Goal: Find specific page/section

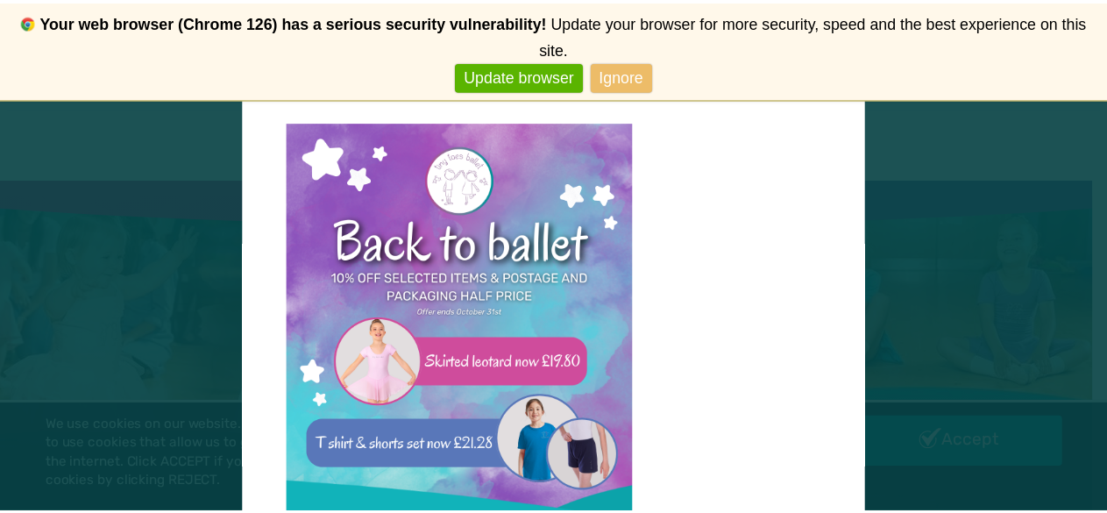
scroll to position [18, 0]
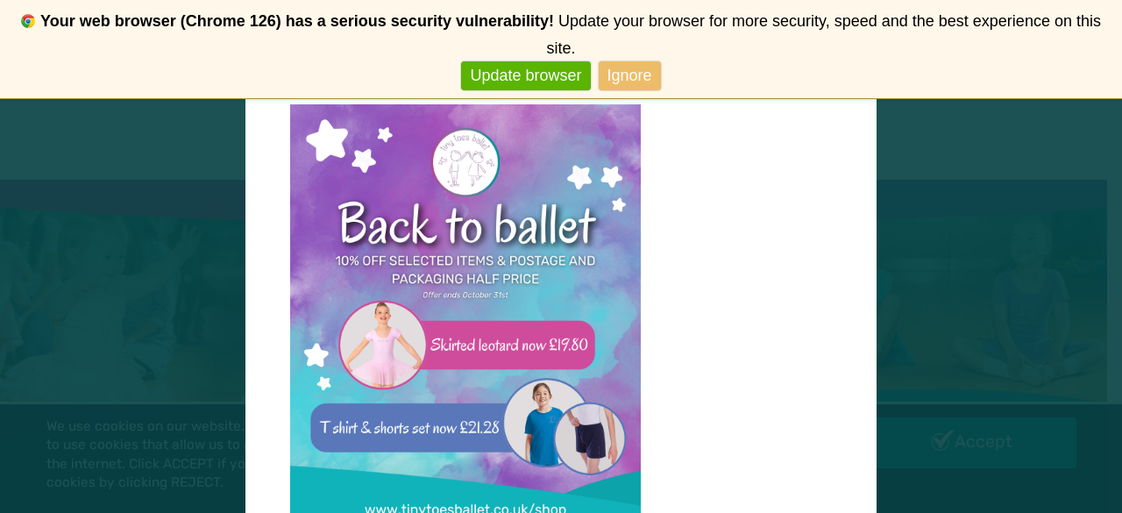
click at [623, 61] on link "Ignore" at bounding box center [629, 75] width 62 height 29
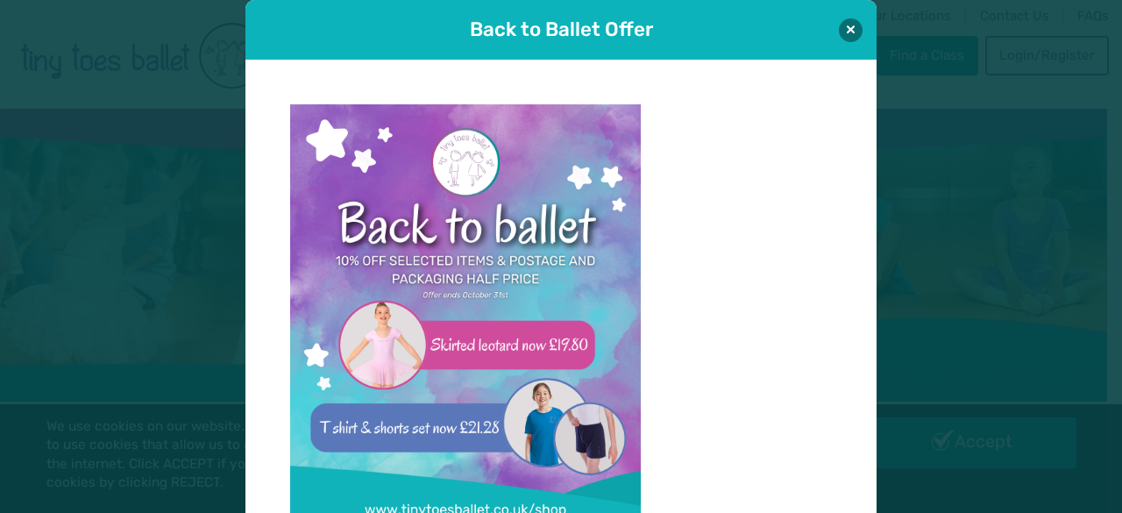
click at [606, 46] on link "Never show again" at bounding box center [561, 49] width 144 height 29
click at [839, 26] on button at bounding box center [851, 30] width 24 height 24
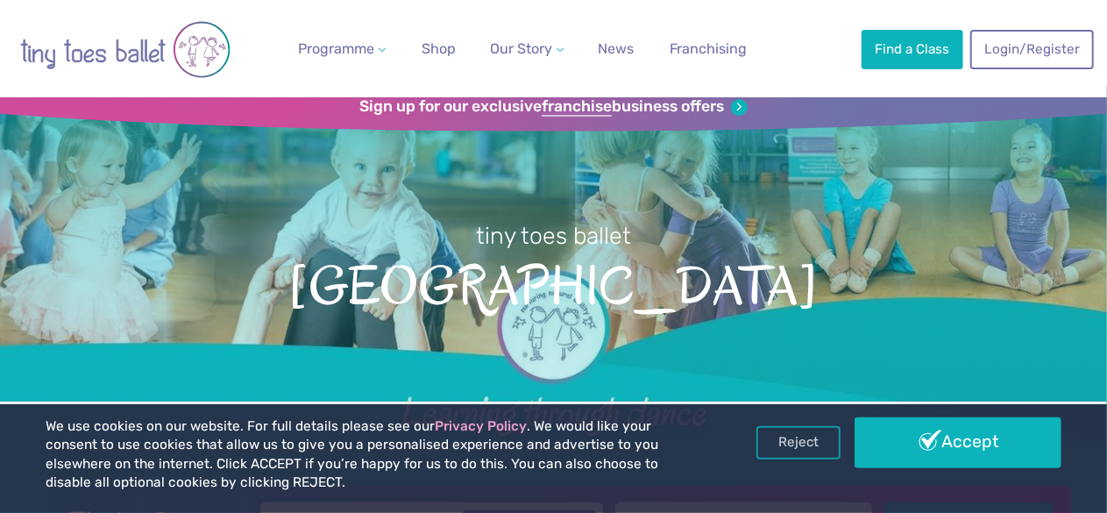
scroll to position [20, 0]
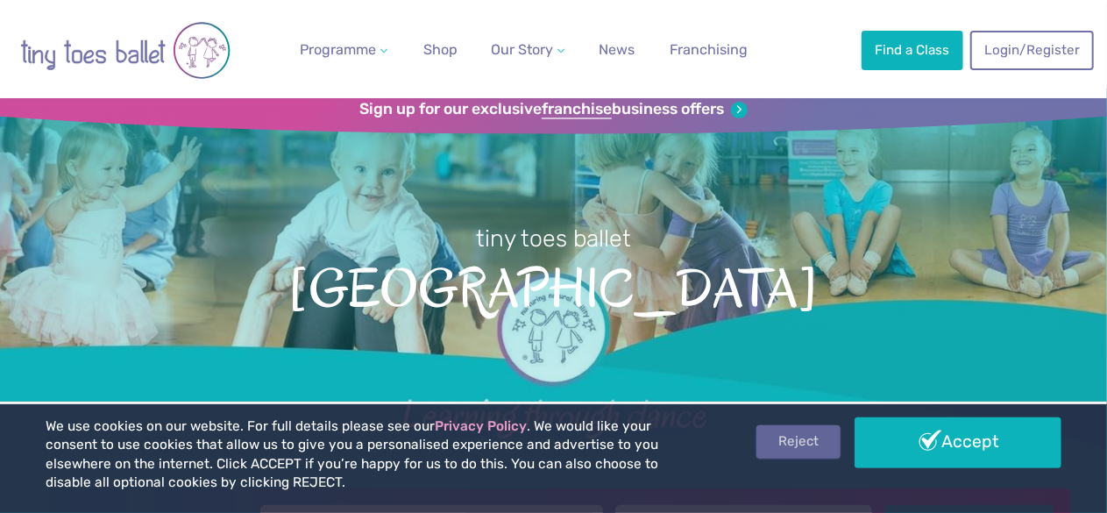
click at [783, 437] on link "Reject" at bounding box center [798, 441] width 84 height 33
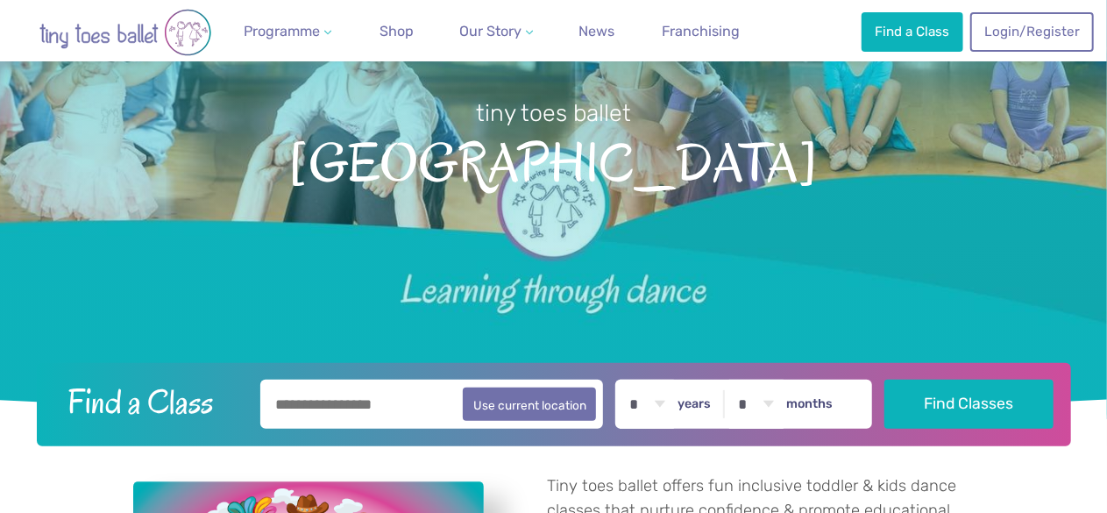
scroll to position [271, 0]
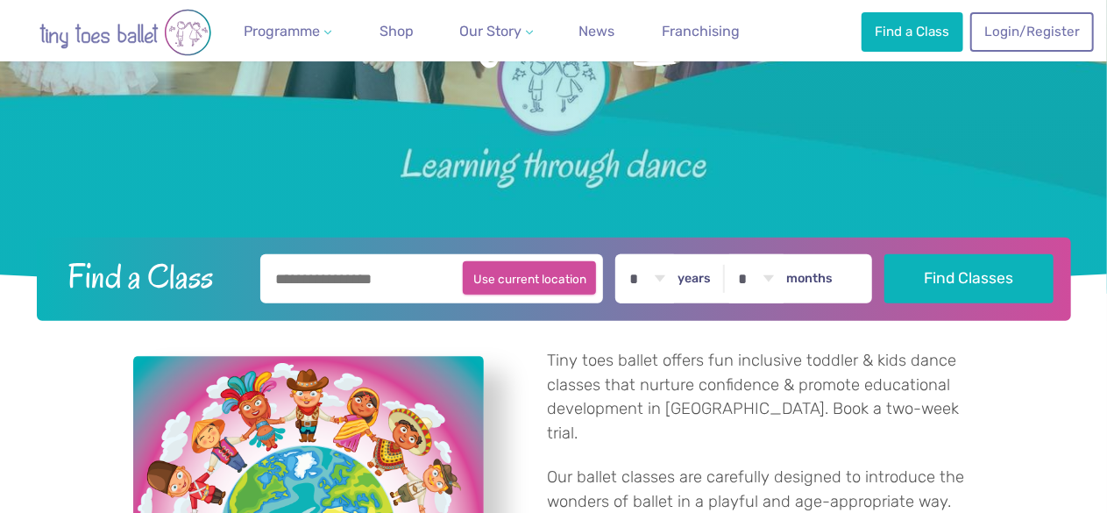
click at [536, 278] on button "Use current location" at bounding box center [530, 277] width 134 height 33
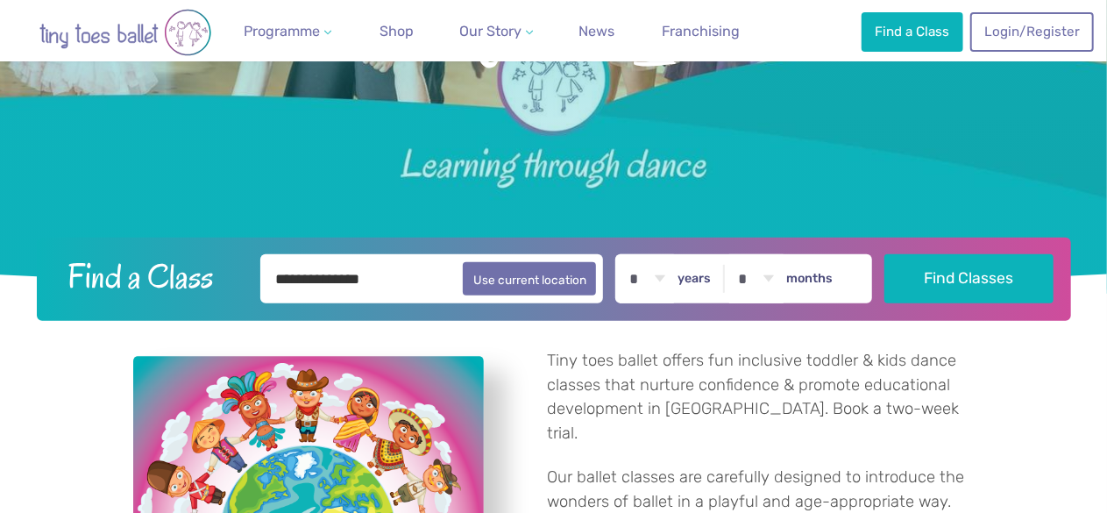
type input "**********"
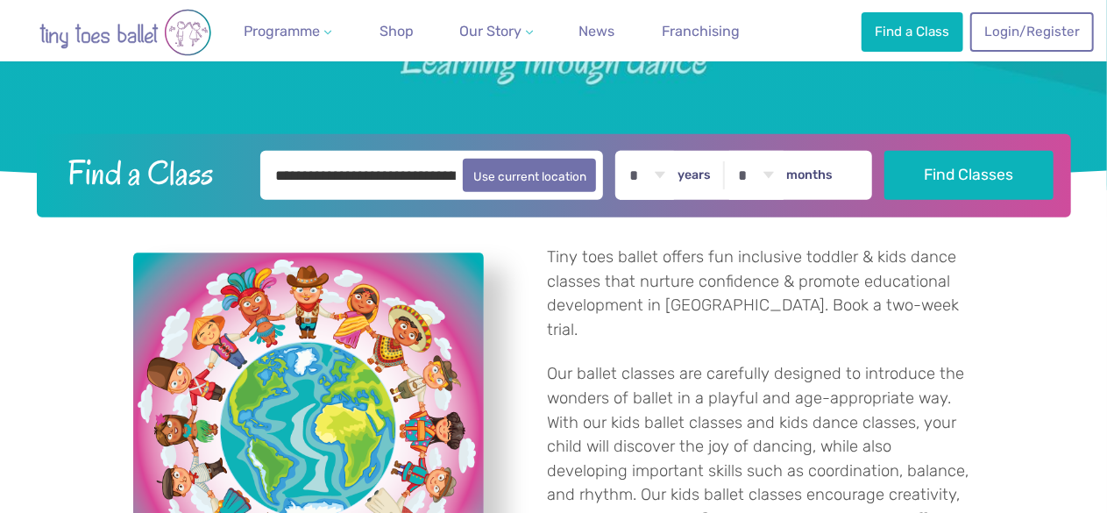
click at [664, 162] on select "* * * * * * * * * * ** ** **" at bounding box center [647, 175] width 54 height 49
select select "*"
click at [630, 151] on select "* * * * * * * * * * ** ** **" at bounding box center [647, 175] width 54 height 49
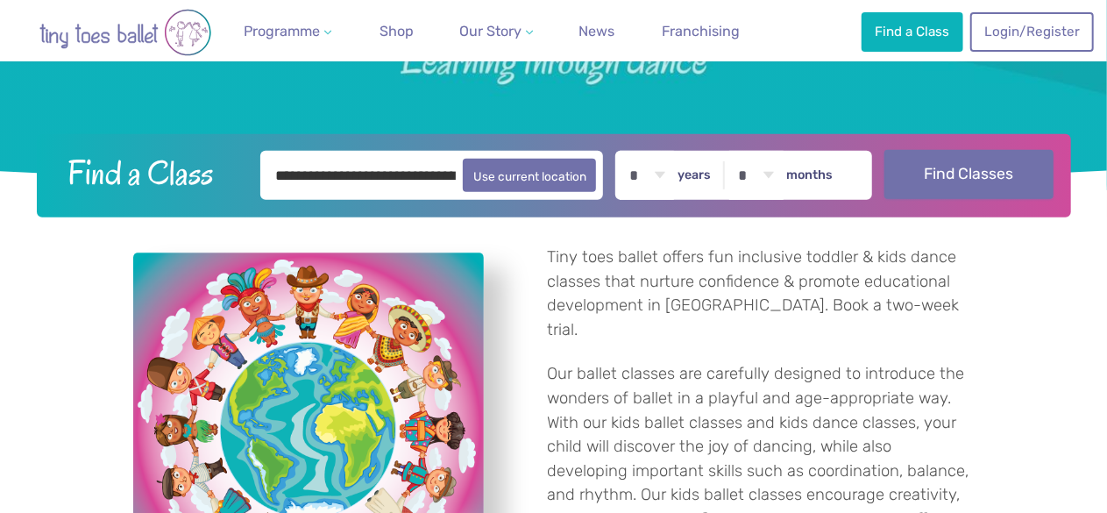
click at [950, 175] on button "Find Classes" at bounding box center [968, 174] width 169 height 49
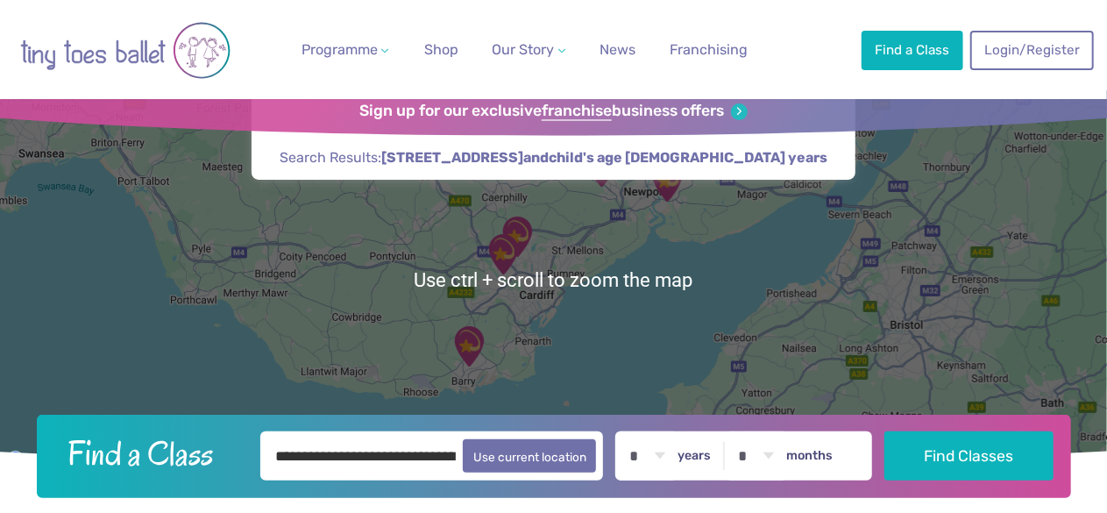
scroll to position [18, 0]
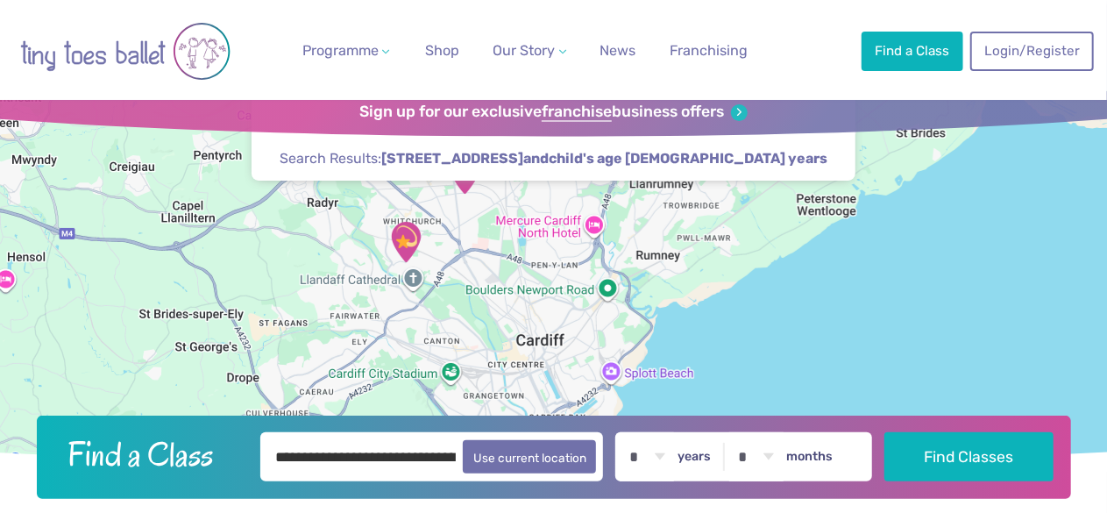
drag, startPoint x: 488, startPoint y: 252, endPoint x: 513, endPoint y: 317, distance: 69.6
click at [513, 317] on div at bounding box center [553, 281] width 1107 height 380
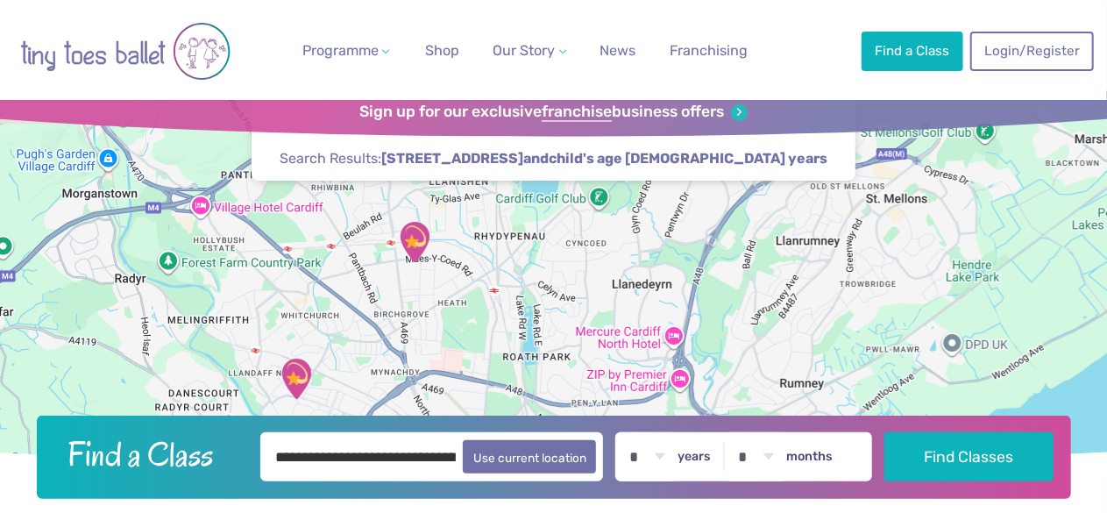
drag, startPoint x: 480, startPoint y: 251, endPoint x: 493, endPoint y: 418, distance: 167.9
click at [493, 418] on header "**********" at bounding box center [553, 294] width 1107 height 407
click at [417, 242] on img "Maes Y Coed Community Centre" at bounding box center [414, 244] width 44 height 44
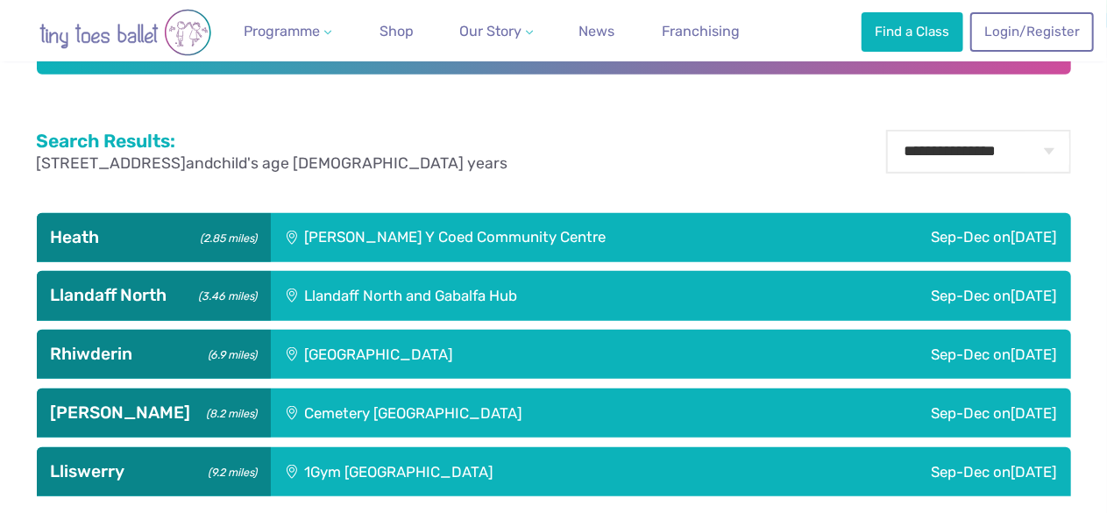
scroll to position [441, 0]
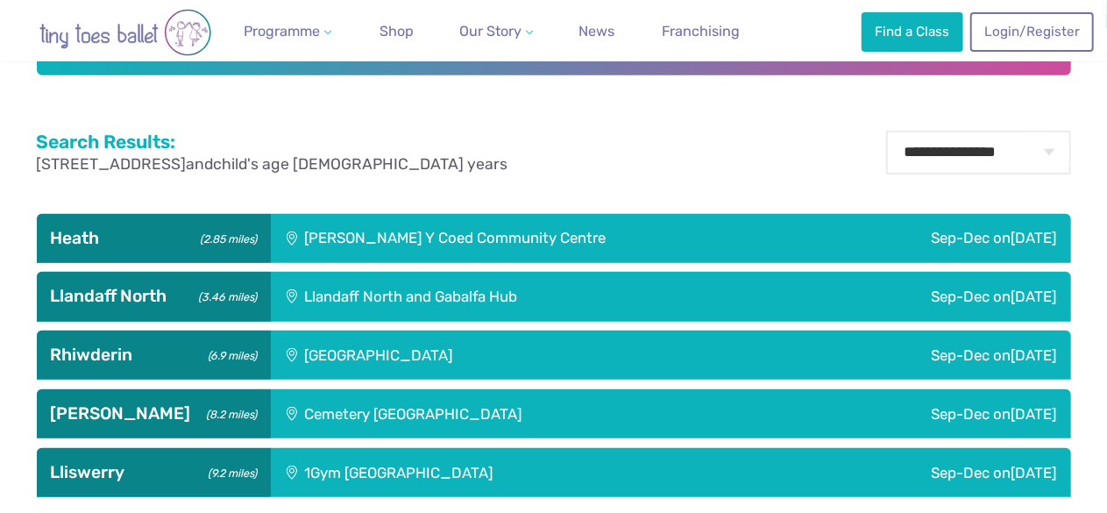
click at [495, 232] on div "[PERSON_NAME] Y Coed Community Centre" at bounding box center [549, 238] width 556 height 49
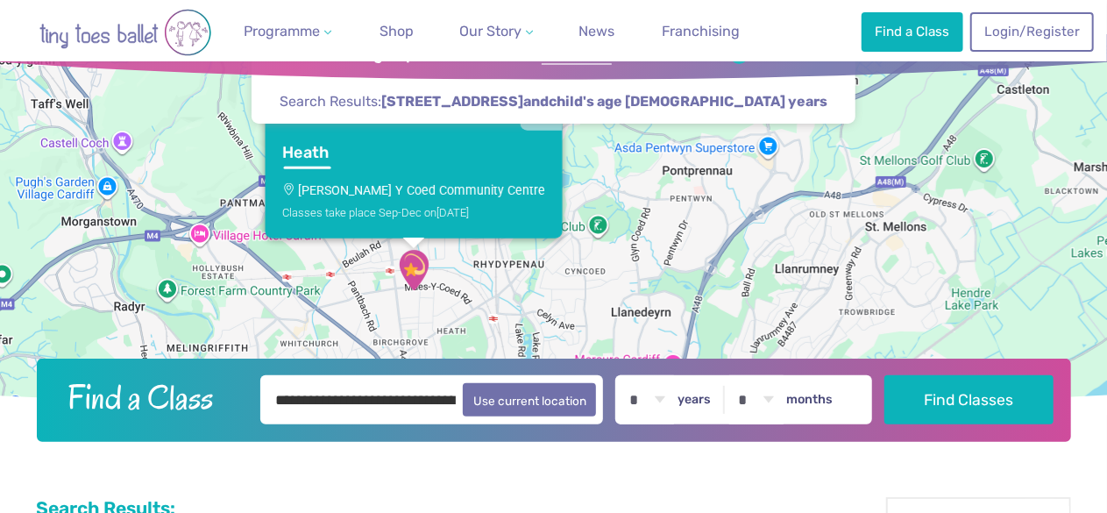
scroll to position [0, 0]
